Goal: Transaction & Acquisition: Purchase product/service

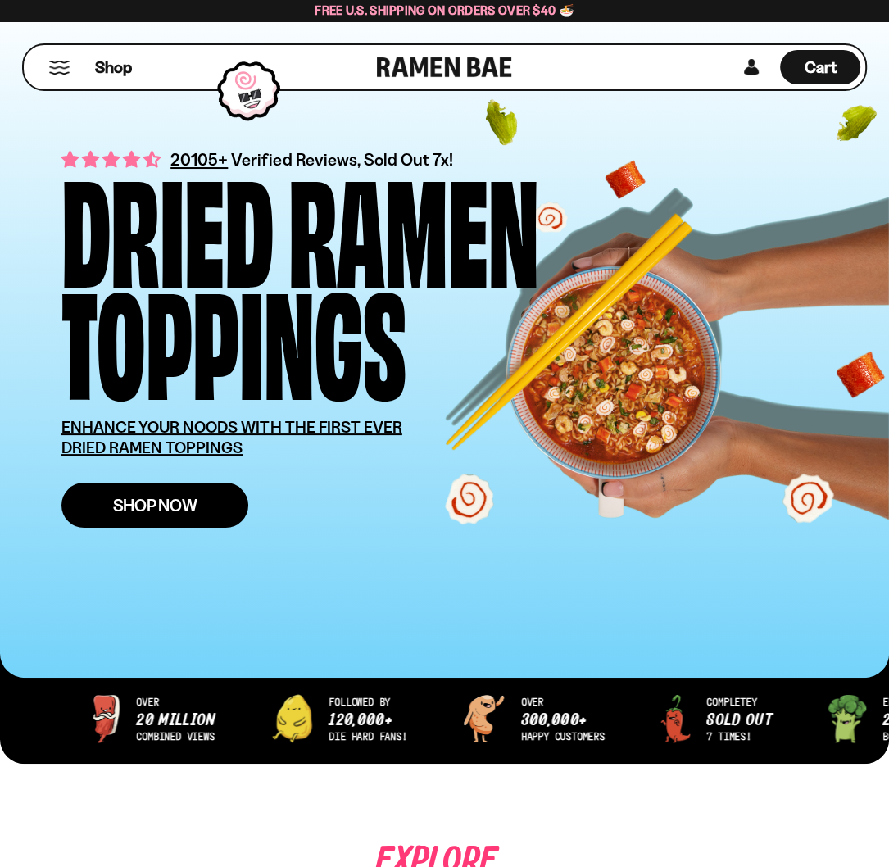
click at [183, 504] on span "Shop Now" at bounding box center [155, 504] width 84 height 17
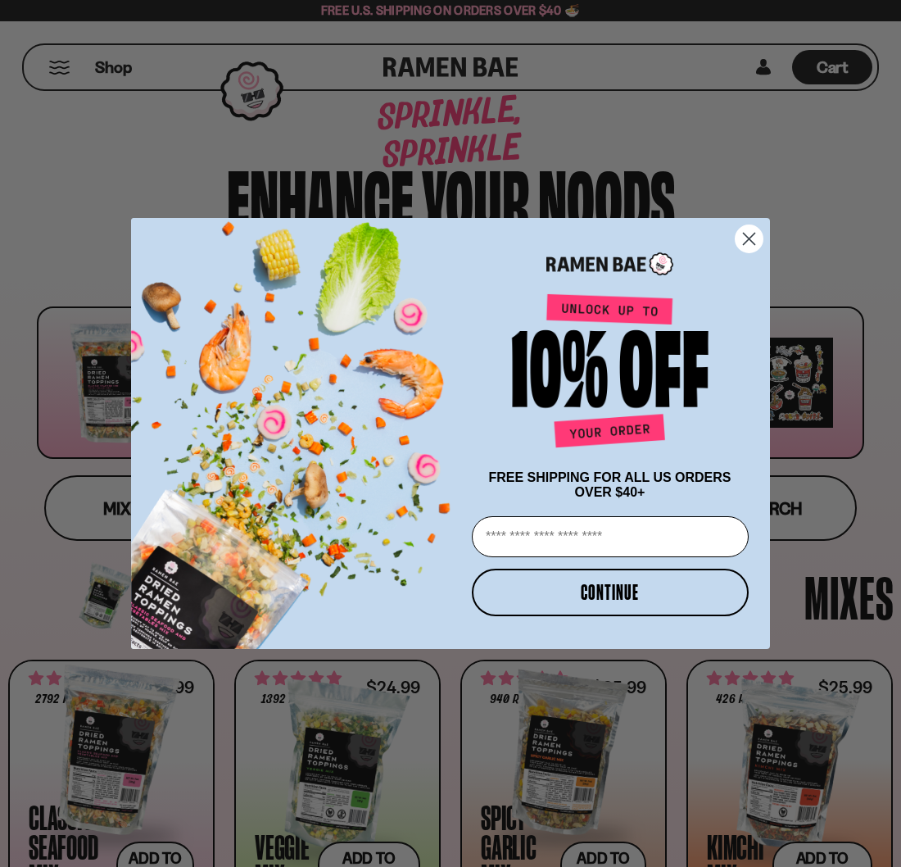
click at [296, 387] on div "POPUP Form" at bounding box center [290, 434] width 319 height 432
click at [754, 234] on circle "Close dialog" at bounding box center [749, 238] width 27 height 27
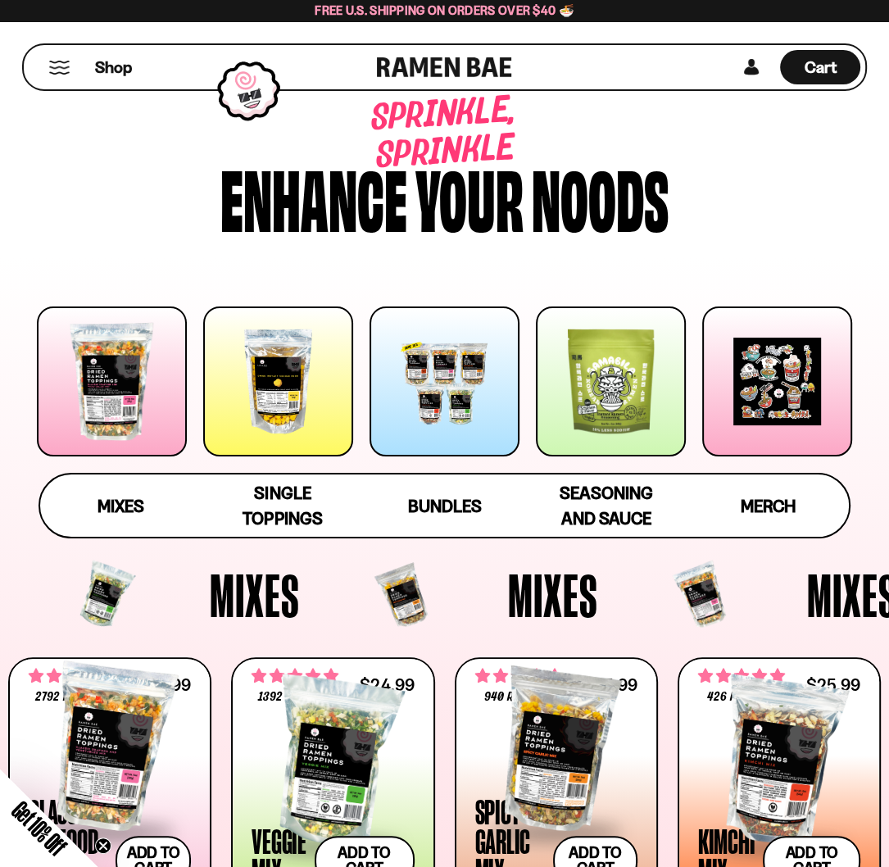
click at [270, 361] on div at bounding box center [278, 381] width 150 height 150
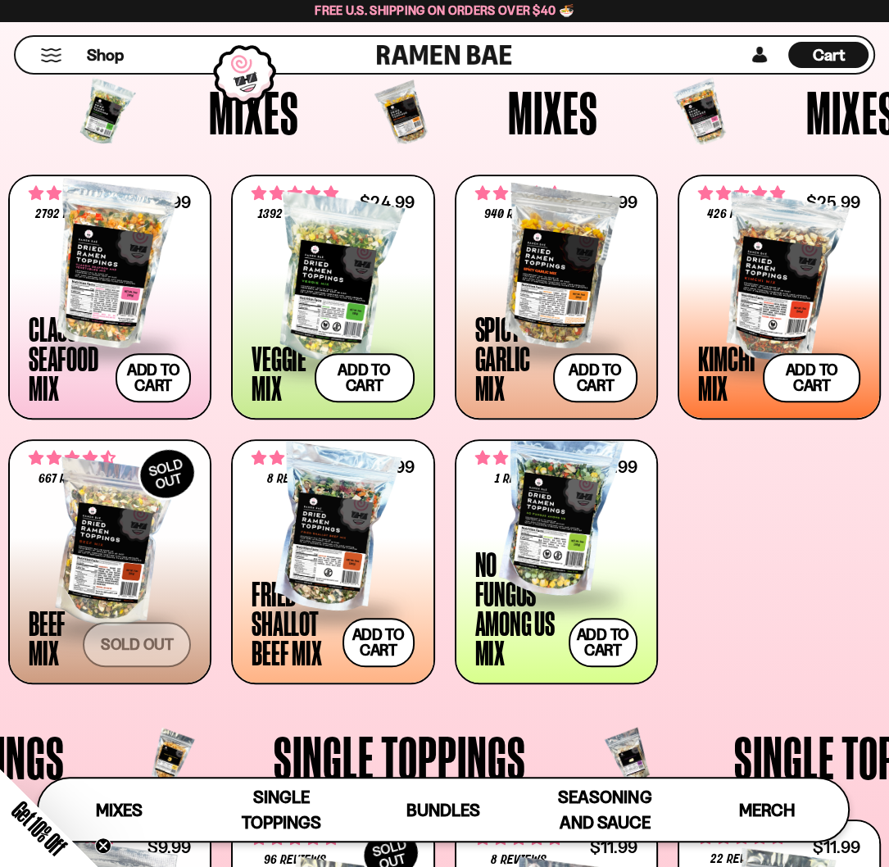
scroll to position [383, 0]
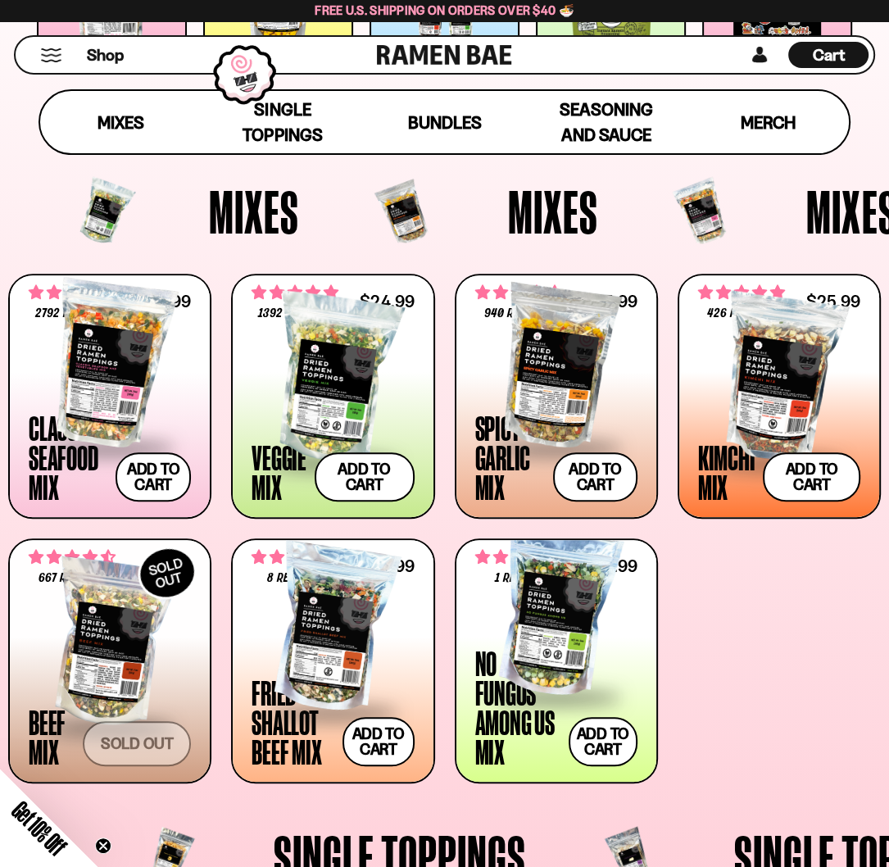
click at [356, 618] on div at bounding box center [332, 628] width 162 height 164
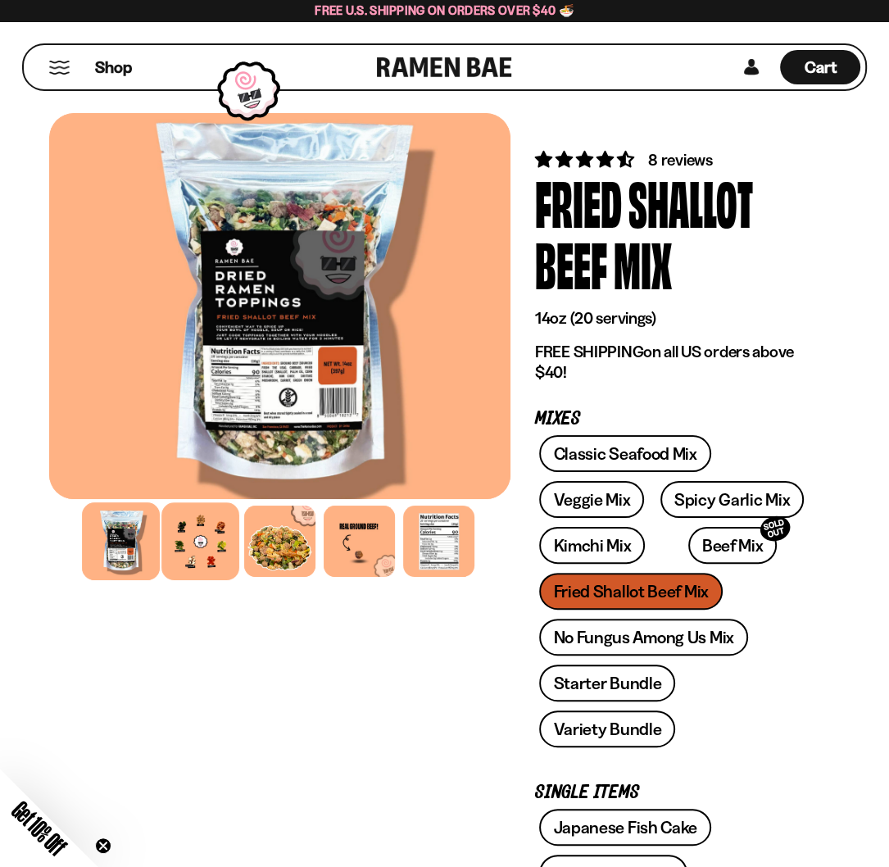
click at [199, 537] on div at bounding box center [200, 541] width 78 height 78
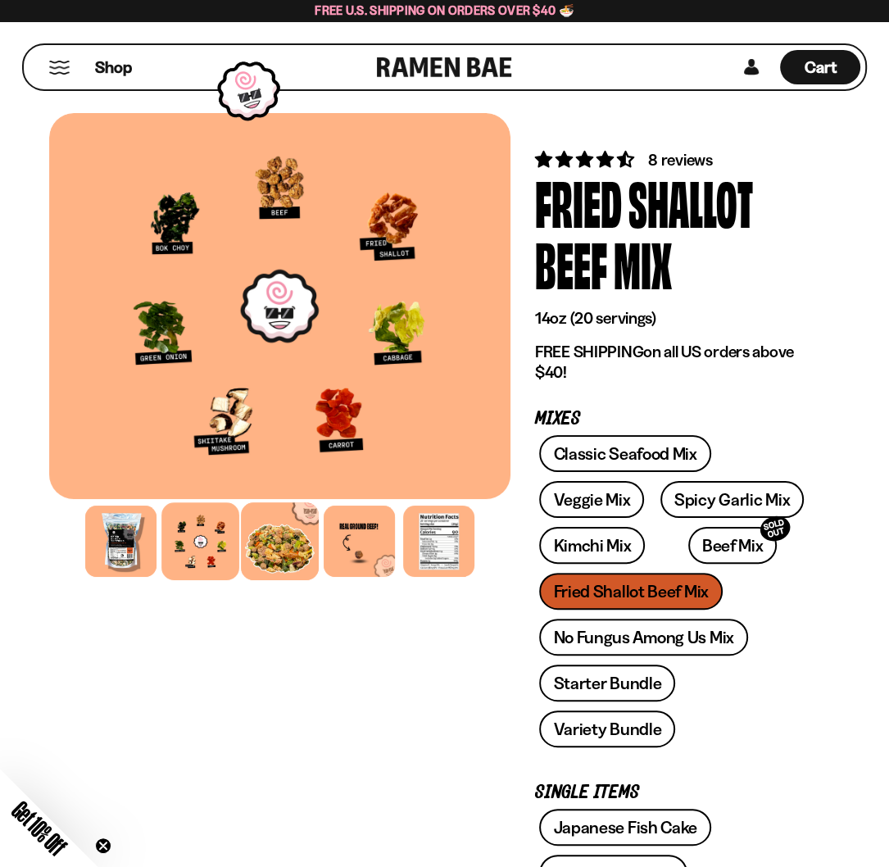
click at [291, 542] on div at bounding box center [280, 541] width 78 height 78
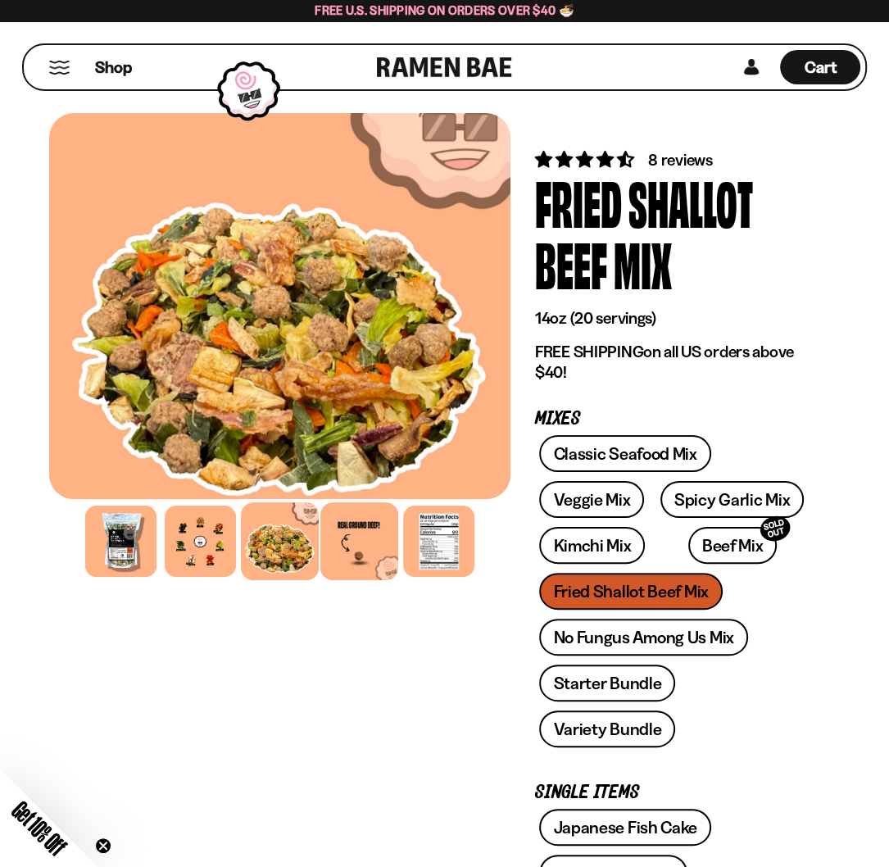
click at [365, 555] on div at bounding box center [359, 541] width 78 height 78
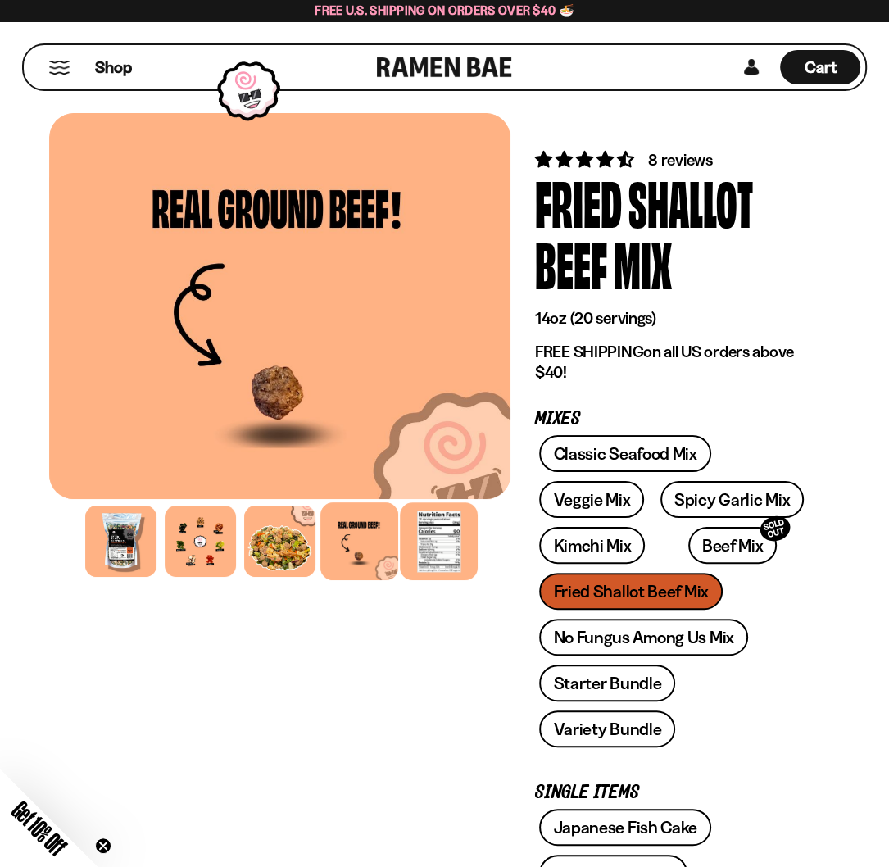
click at [462, 538] on div at bounding box center [439, 541] width 78 height 78
